Goal: Task Accomplishment & Management: Complete application form

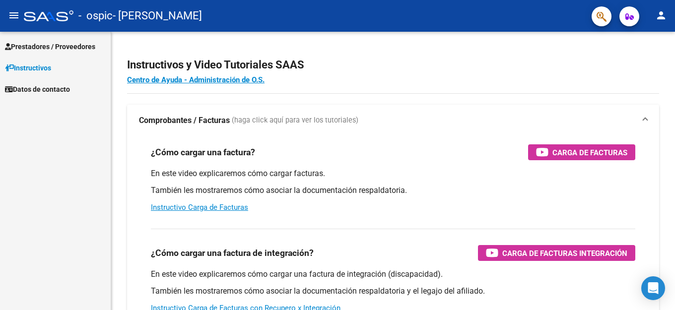
click at [34, 50] on span "Prestadores / Proveedores" at bounding box center [50, 46] width 90 height 11
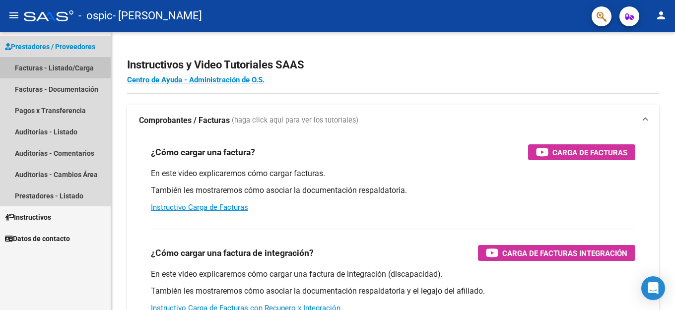
click at [33, 64] on link "Facturas - Listado/Carga" at bounding box center [55, 67] width 111 height 21
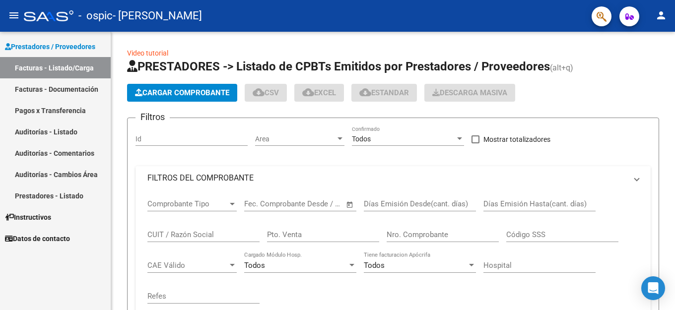
click at [32, 65] on link "Facturas - Listado/Carga" at bounding box center [55, 67] width 111 height 21
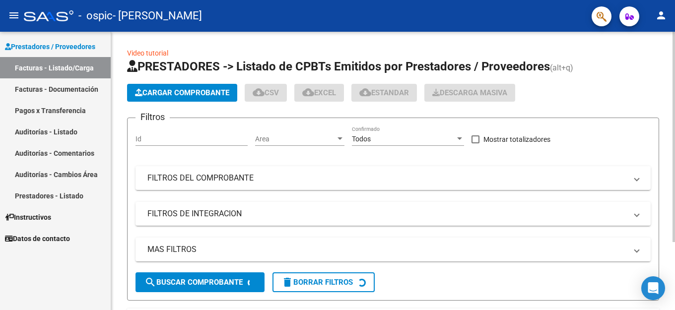
click at [174, 95] on span "Cargar Comprobante" at bounding box center [182, 92] width 94 height 9
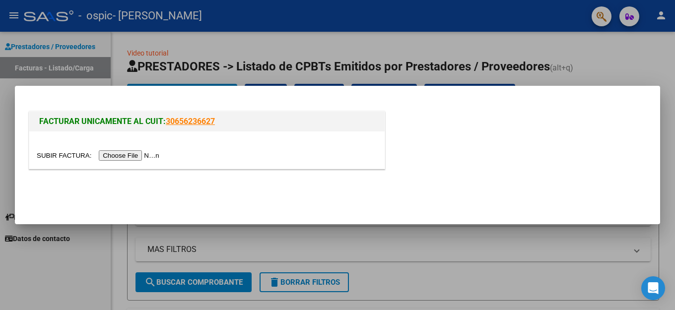
click at [129, 153] on input "file" at bounding box center [100, 155] width 126 height 10
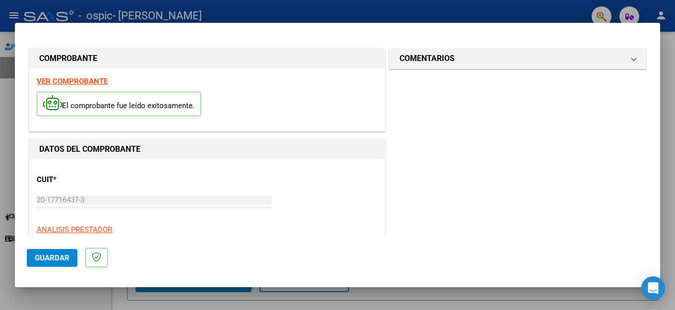
click at [64, 257] on span "Guardar" at bounding box center [52, 258] width 35 height 9
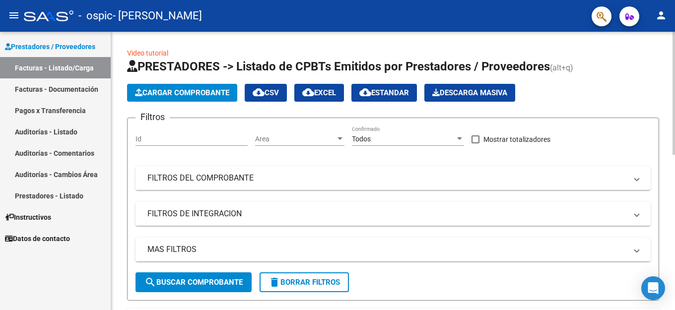
click at [186, 89] on span "Cargar Comprobante" at bounding box center [182, 92] width 94 height 9
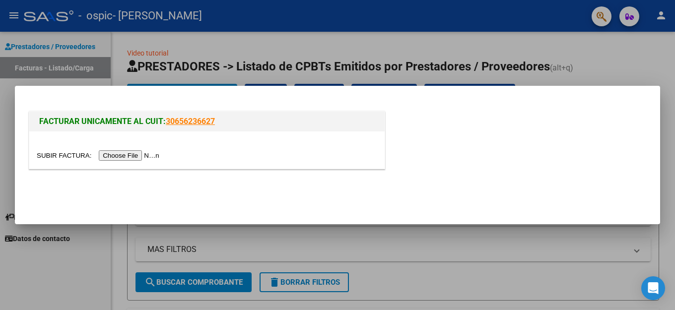
click at [133, 156] on input "file" at bounding box center [100, 155] width 126 height 10
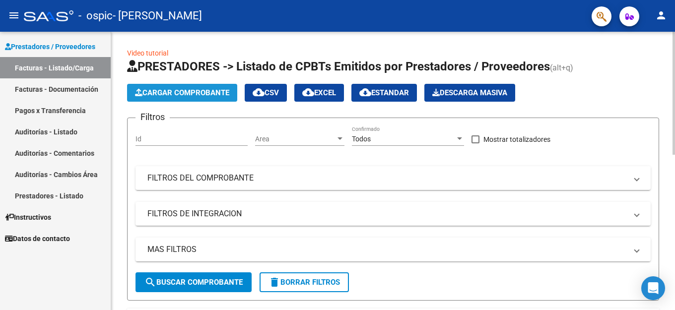
click at [173, 91] on span "Cargar Comprobante" at bounding box center [182, 92] width 94 height 9
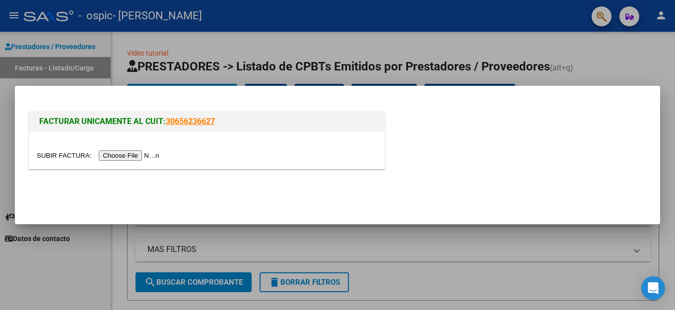
click at [131, 156] on input "file" at bounding box center [100, 155] width 126 height 10
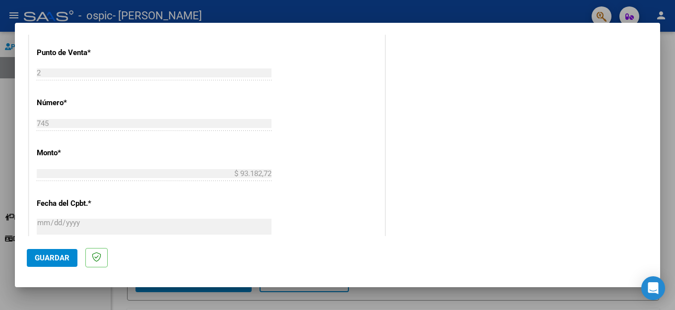
scroll to position [347, 0]
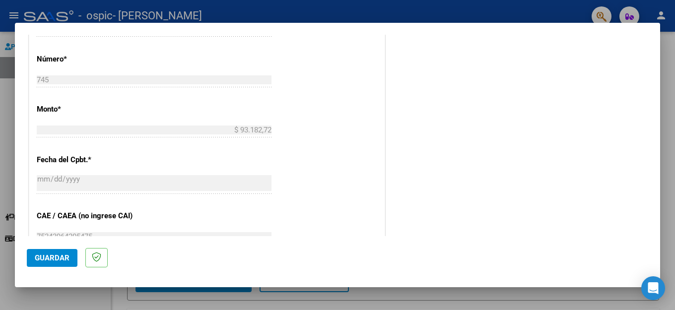
click at [47, 257] on span "Guardar" at bounding box center [52, 258] width 35 height 9
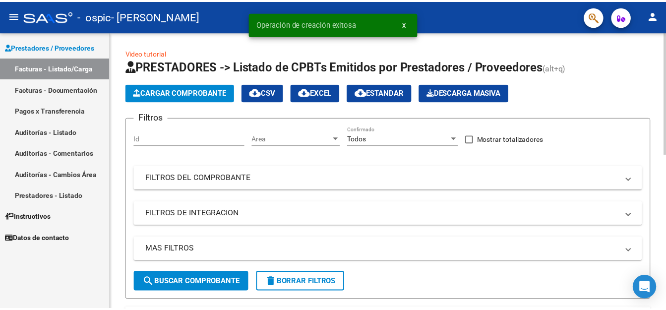
scroll to position [149, 0]
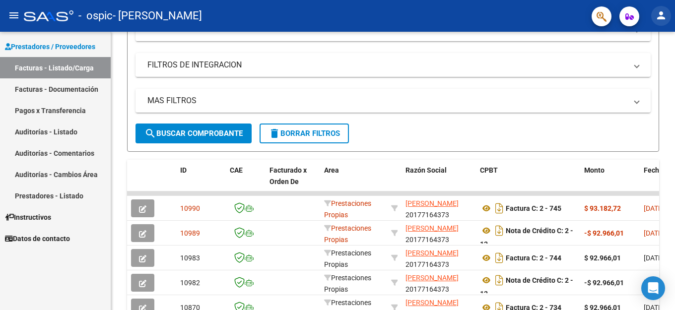
click at [659, 15] on mat-icon "person" at bounding box center [661, 15] width 12 height 12
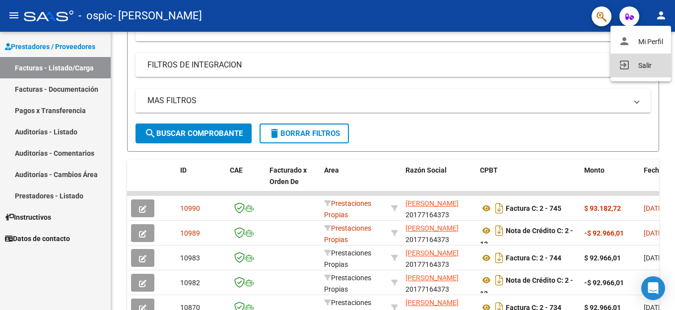
click at [645, 65] on button "exit_to_app Salir" at bounding box center [640, 66] width 61 height 24
